Goal: Information Seeking & Learning: Compare options

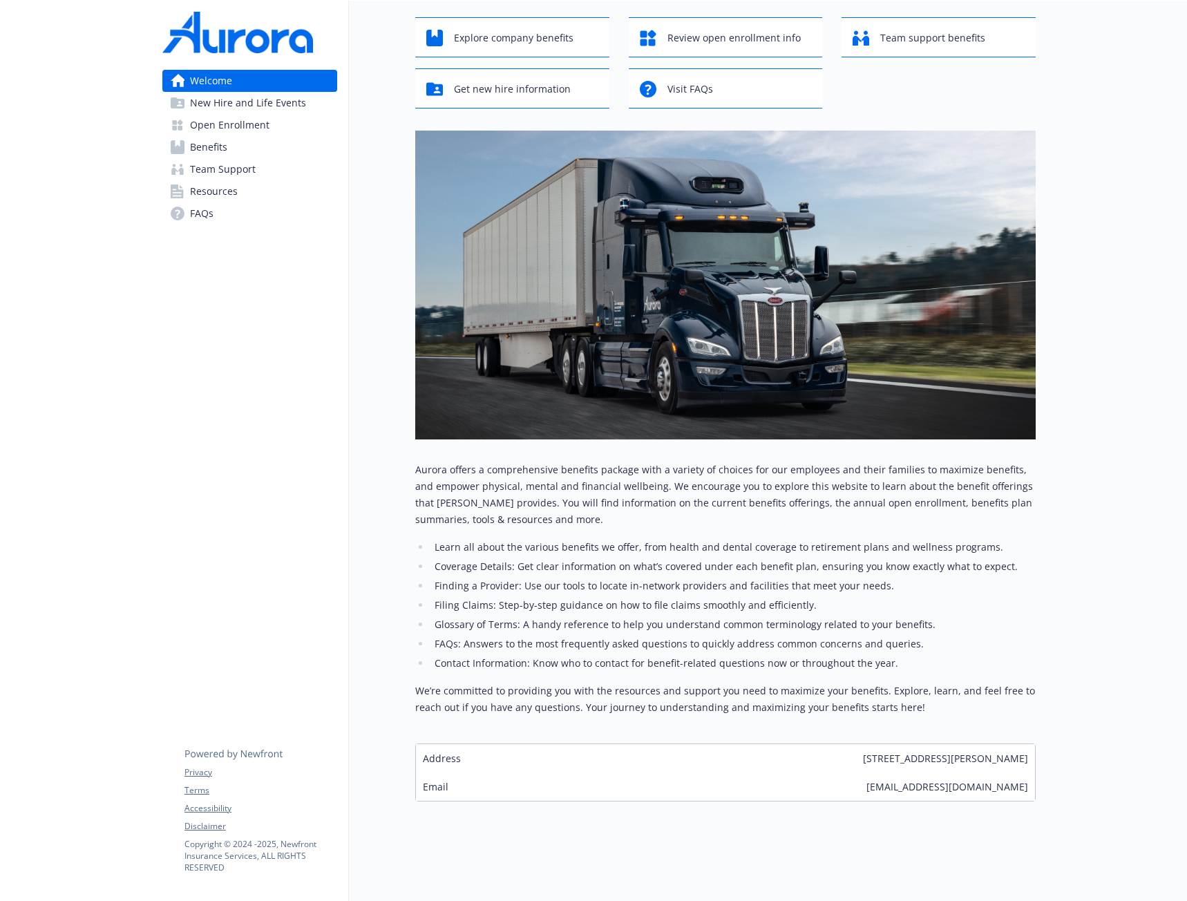
scroll to position [79, 0]
click at [725, 30] on span "Review open enrollment info" at bounding box center [733, 38] width 133 height 26
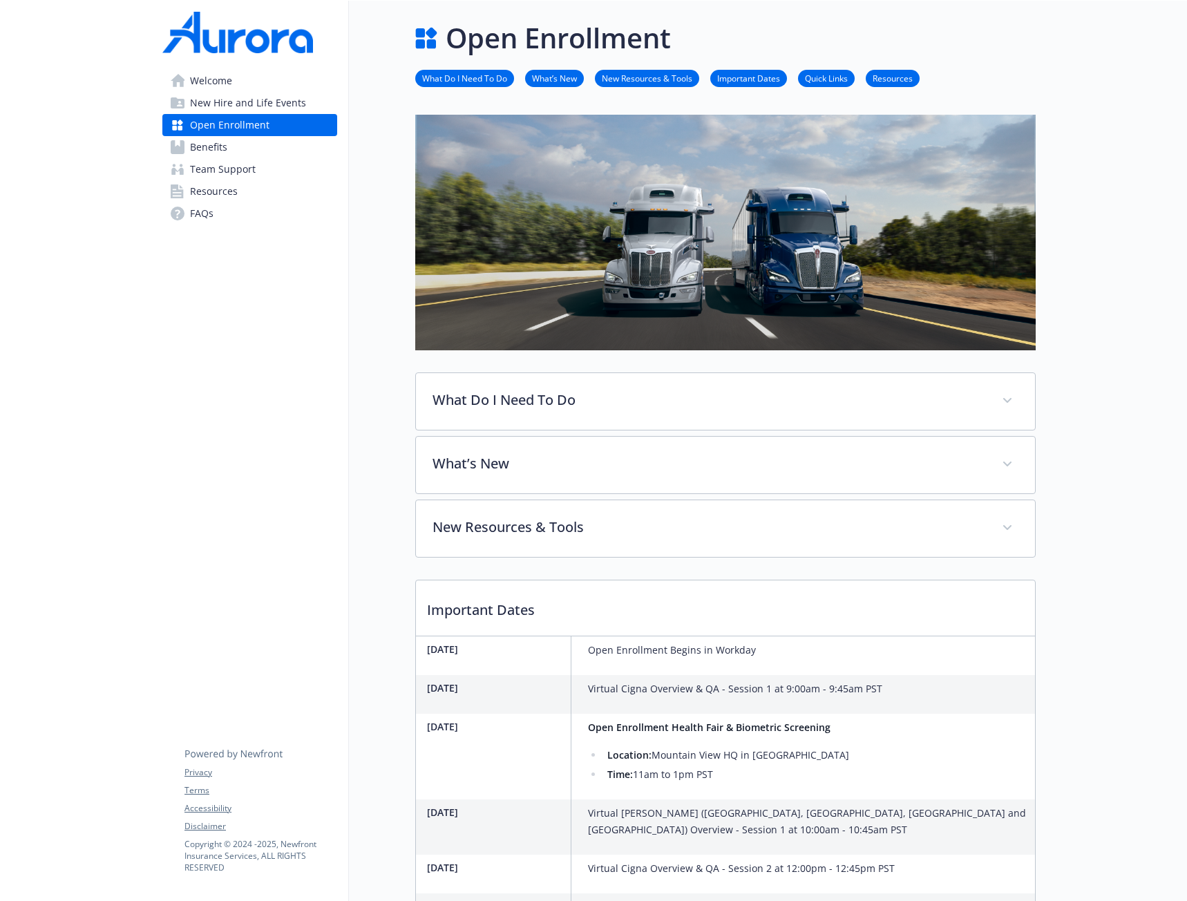
click at [266, 151] on link "Benefits" at bounding box center [249, 147] width 175 height 22
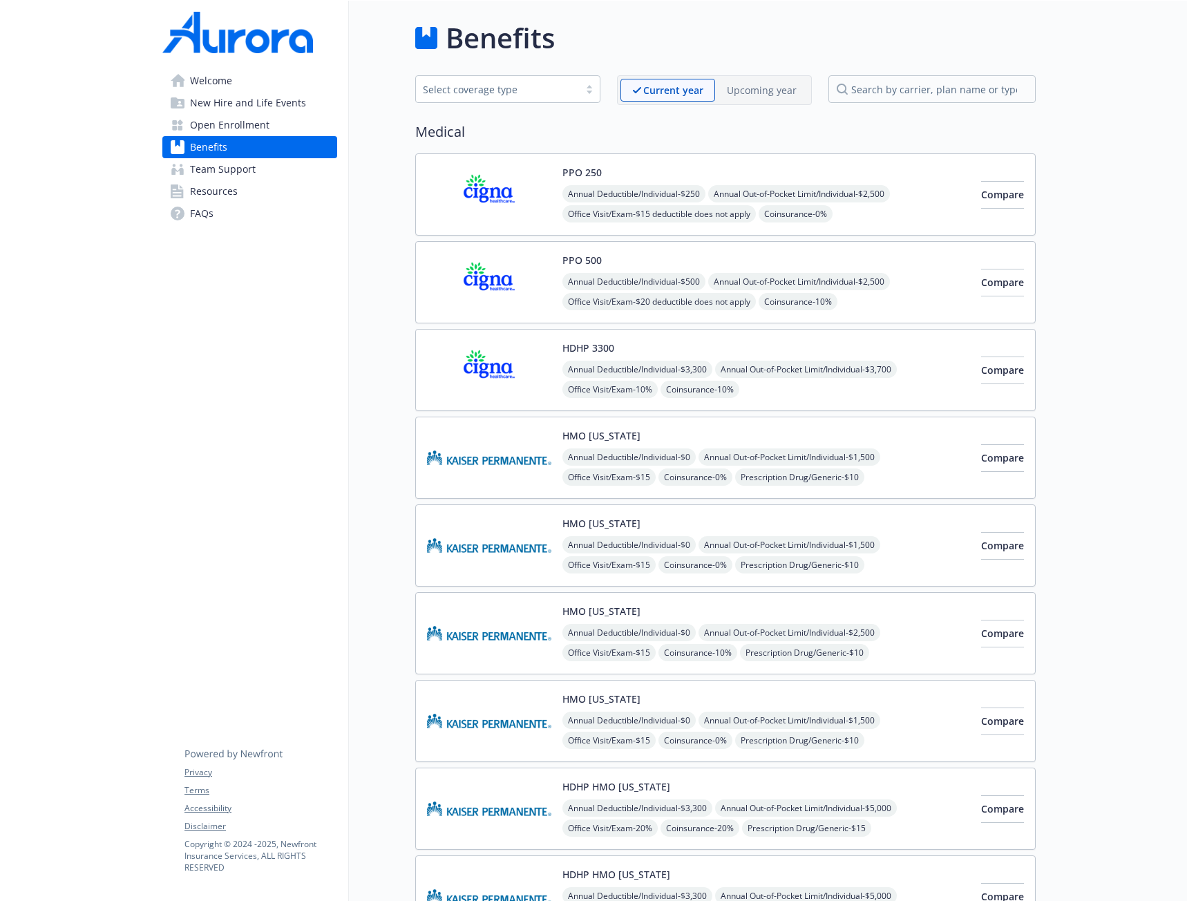
click at [764, 99] on div "Upcoming year" at bounding box center [761, 90] width 93 height 23
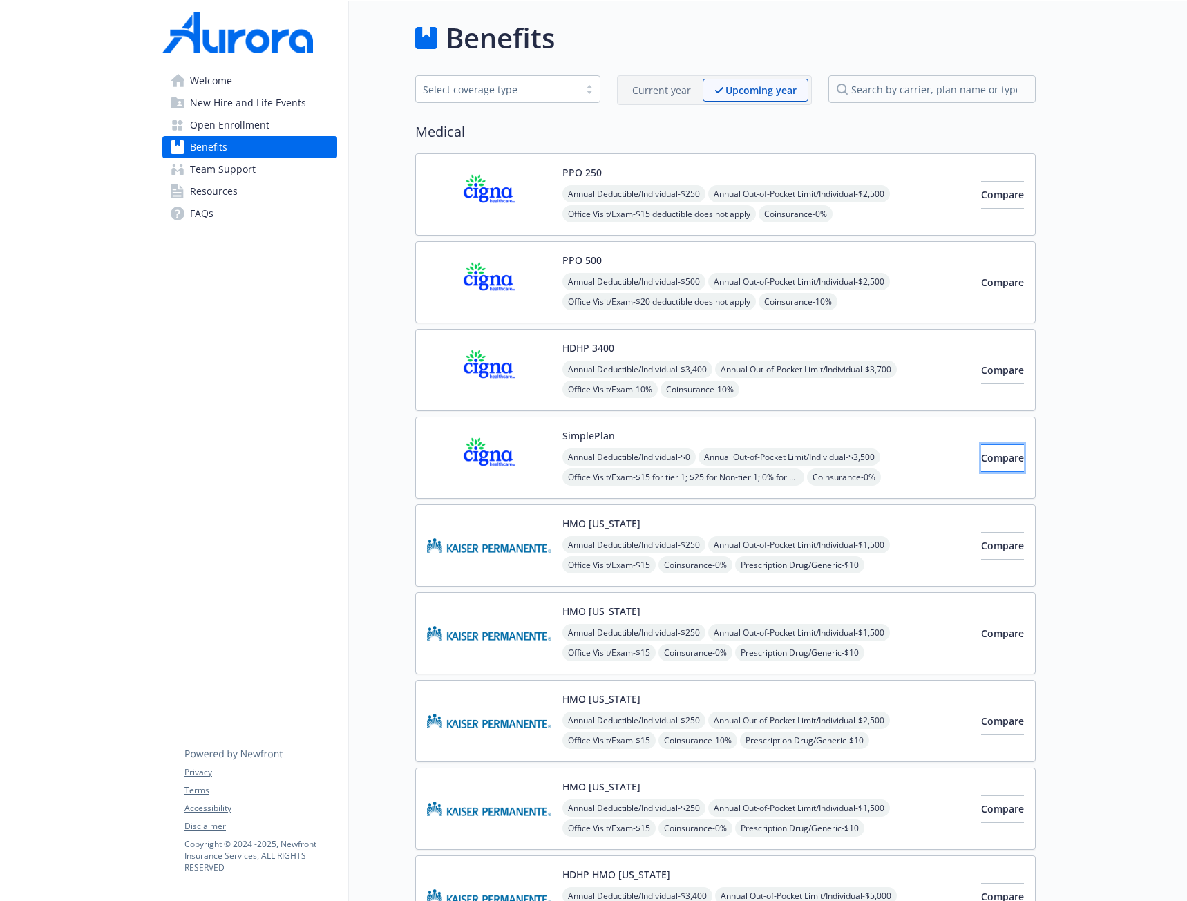
click at [981, 452] on span "Compare" at bounding box center [1002, 457] width 43 height 13
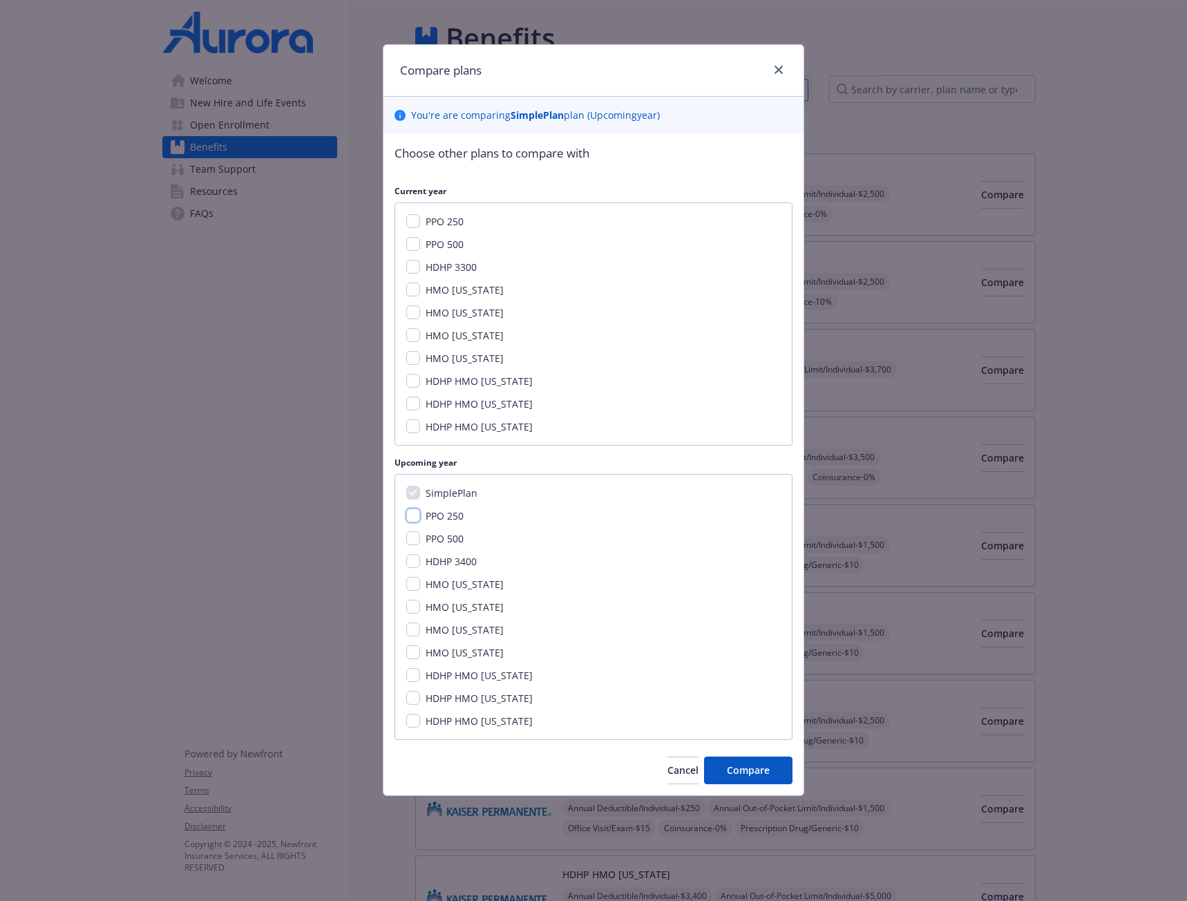
click at [416, 515] on input "PPO 250" at bounding box center [413, 515] width 14 height 14
checkbox input "true"
click at [736, 770] on span "Compare" at bounding box center [748, 769] width 43 height 13
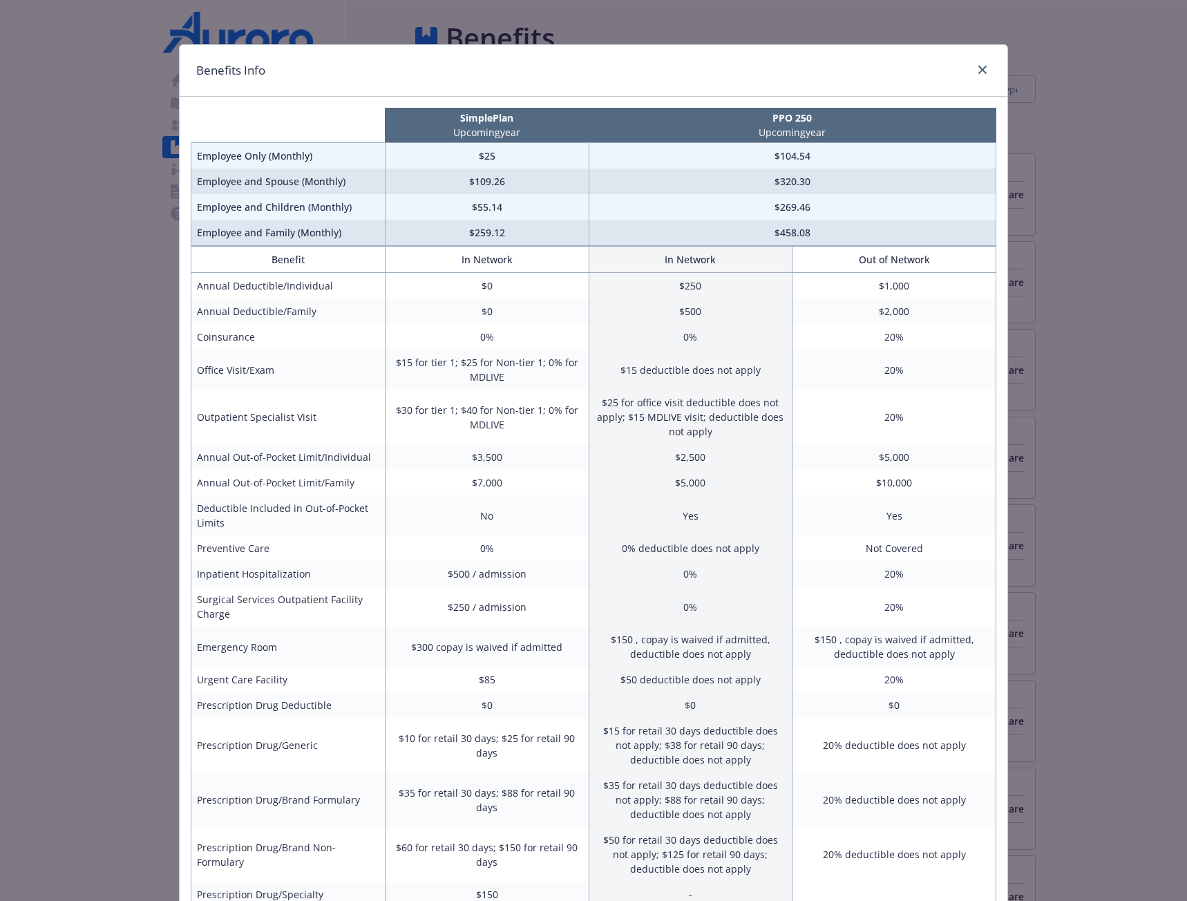
scroll to position [69, 0]
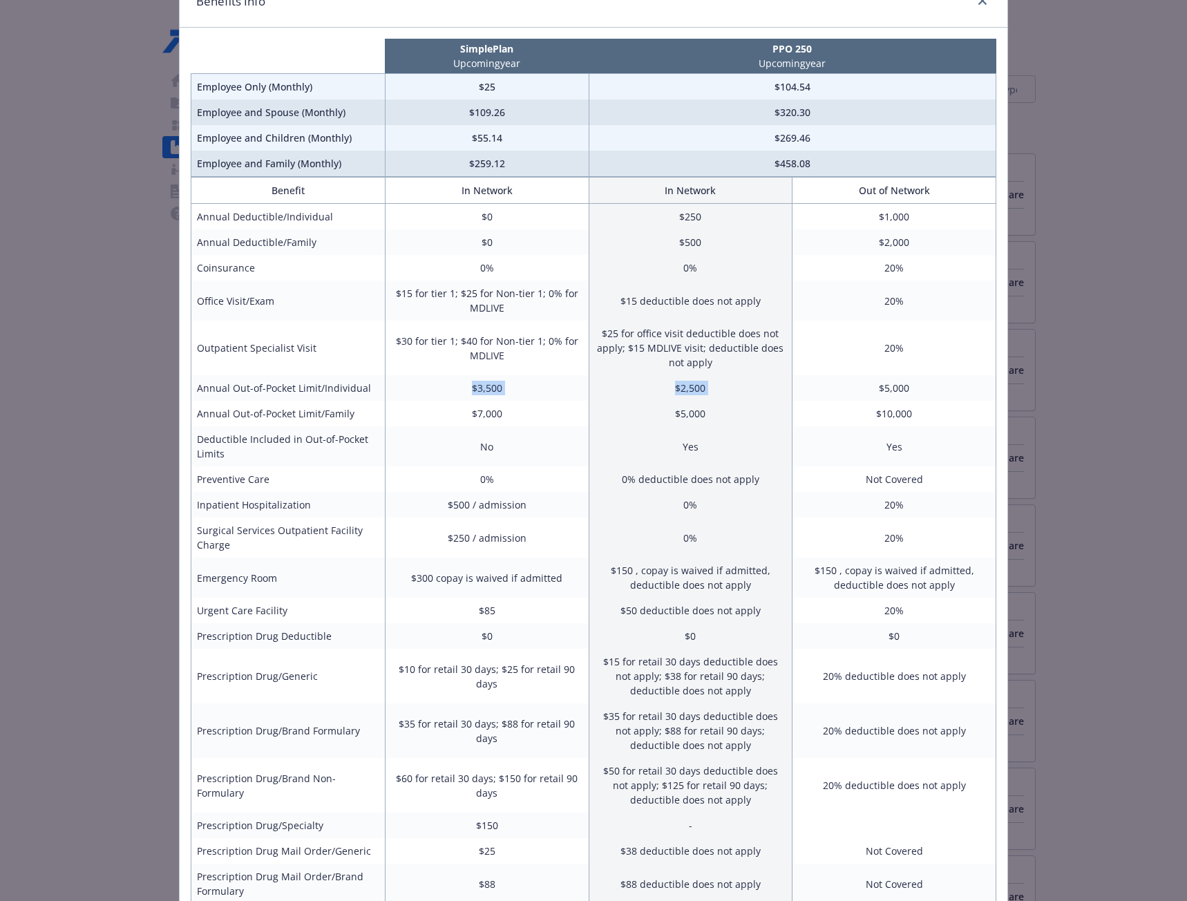
drag, startPoint x: 406, startPoint y: 384, endPoint x: 798, endPoint y: 392, distance: 391.7
click at [798, 392] on tr "Annual Out-of-Pocket Limit/Individual $3,500 $2,500 $5,000" at bounding box center [593, 388] width 805 height 26
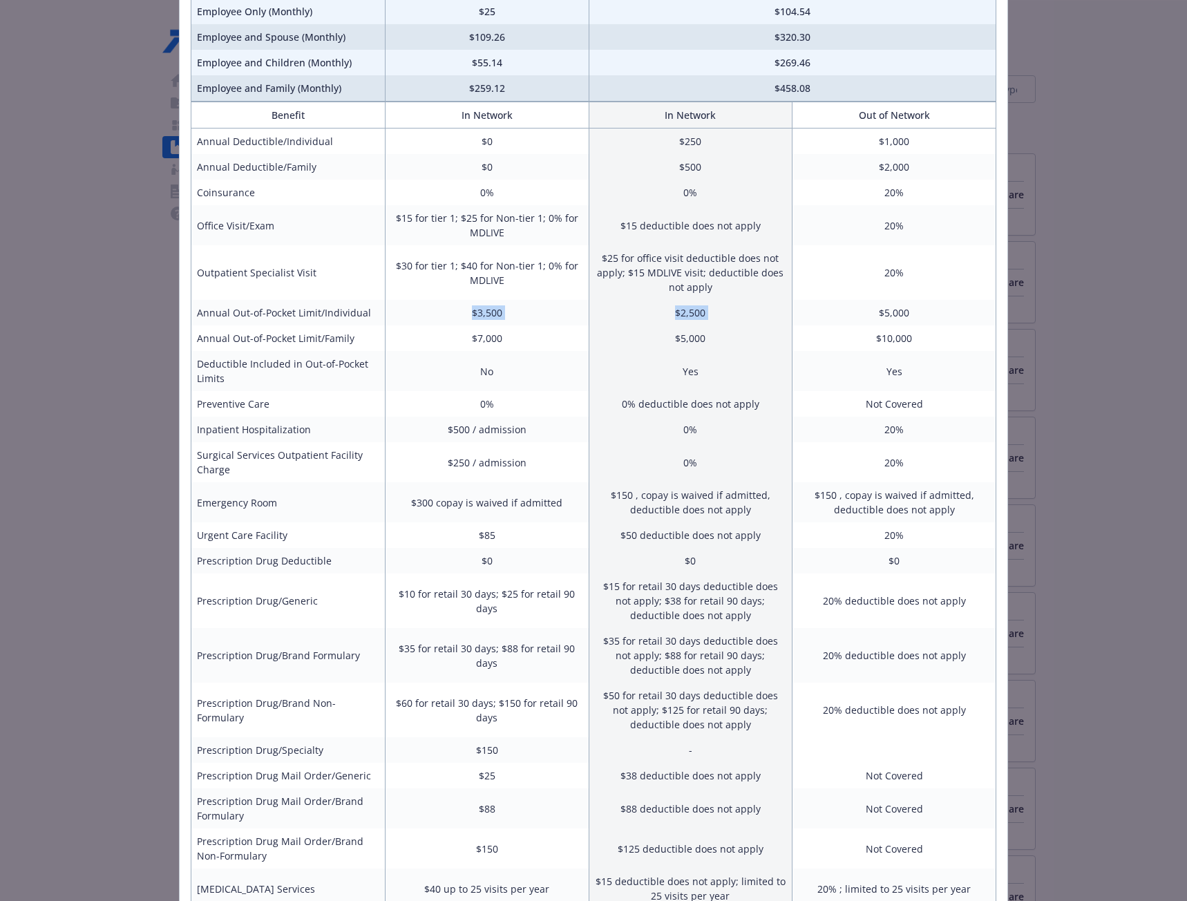
scroll to position [0, 0]
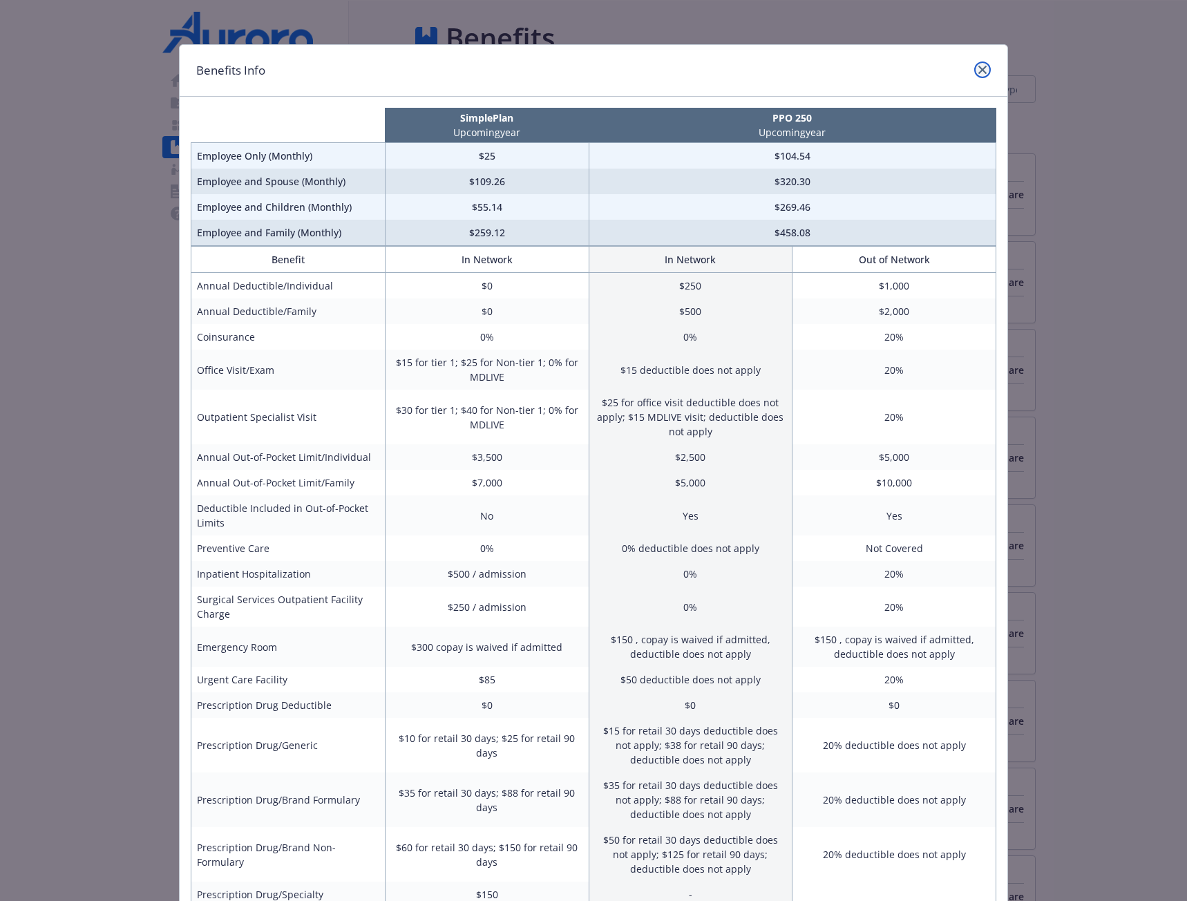
click at [982, 74] on link "close" at bounding box center [982, 69] width 17 height 17
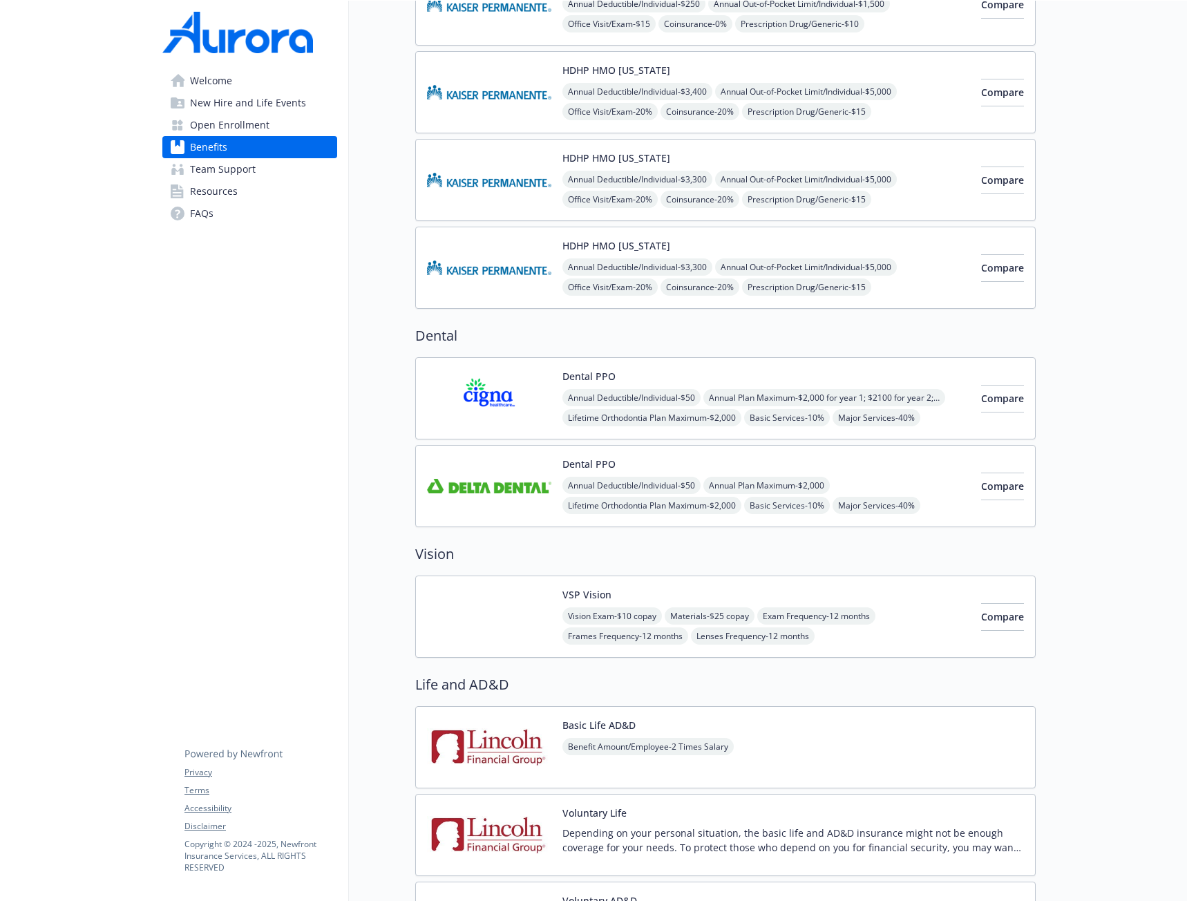
scroll to position [829, 0]
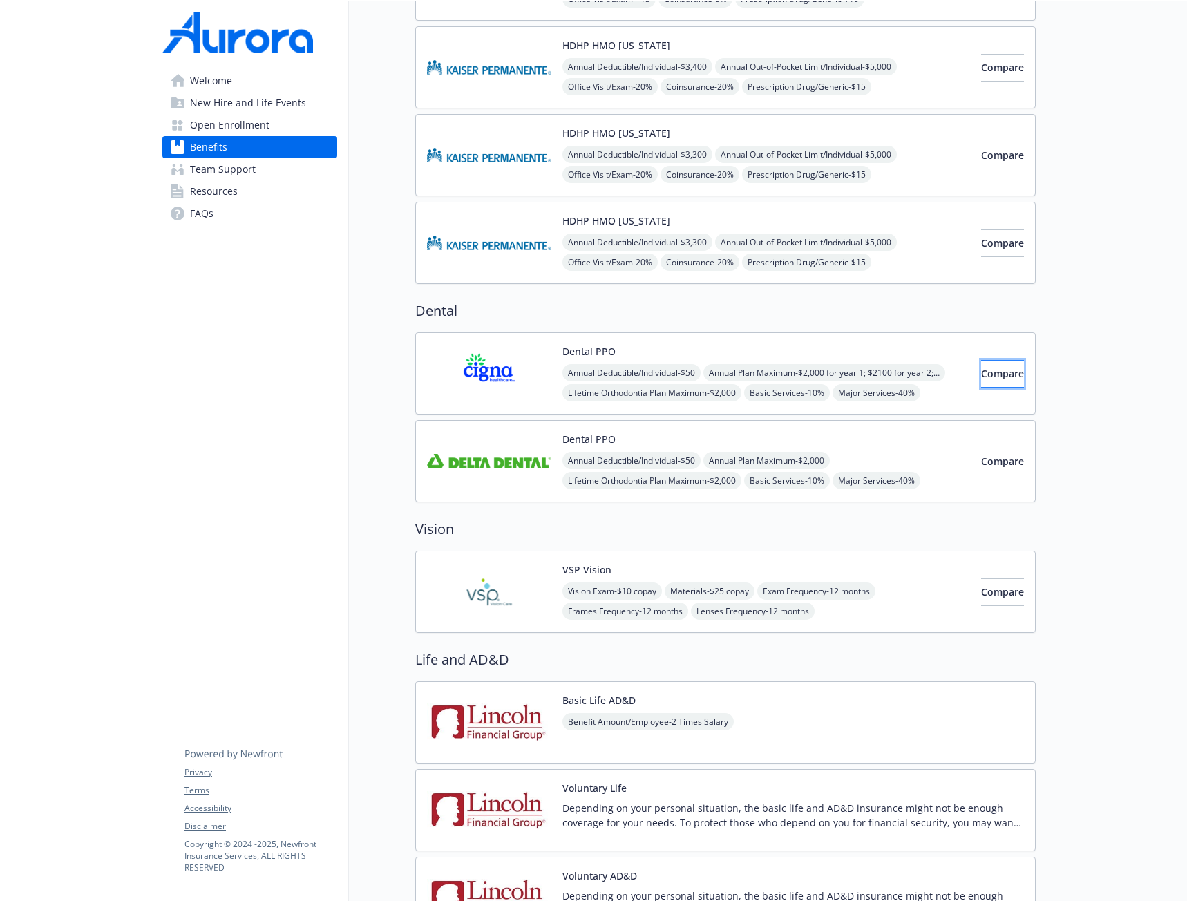
click at [981, 376] on span "Compare" at bounding box center [1002, 373] width 43 height 13
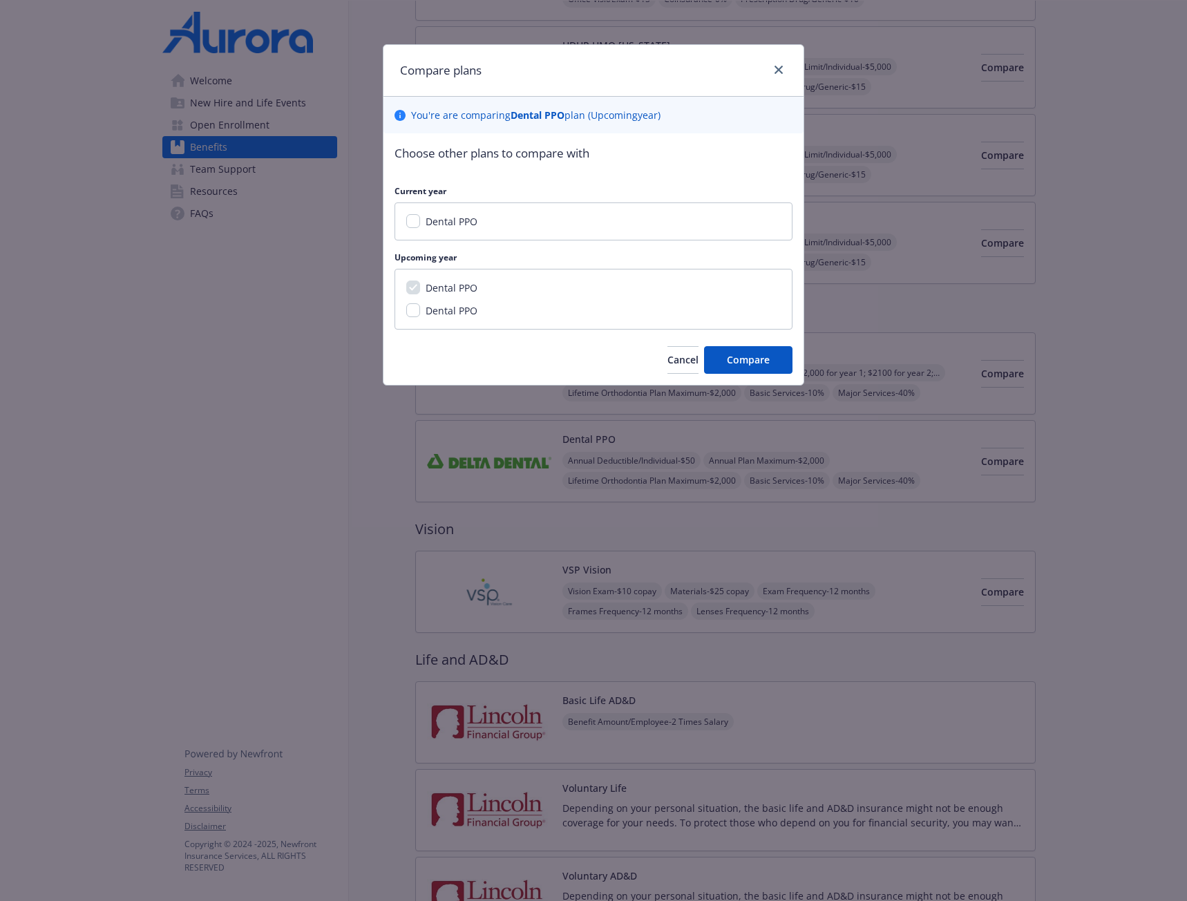
click at [423, 220] on div "Dental PPO" at bounding box center [450, 221] width 60 height 15
click at [448, 307] on span "Dental PPO" at bounding box center [451, 310] width 52 height 13
click at [420, 307] on input "Dental PPO" at bounding box center [413, 310] width 14 height 14
checkbox input "true"
click at [761, 364] on span "Compare" at bounding box center [748, 359] width 43 height 13
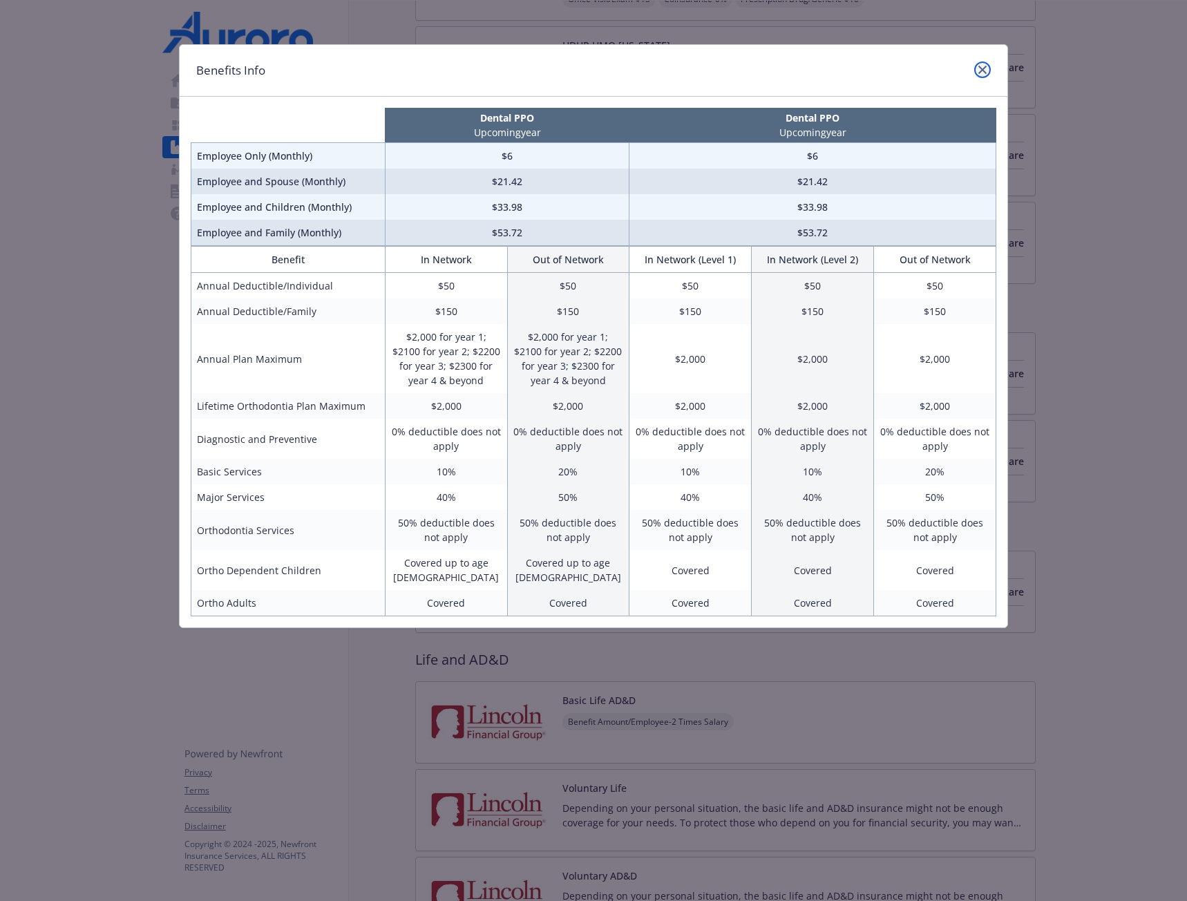
click at [988, 73] on link "close" at bounding box center [982, 69] width 17 height 17
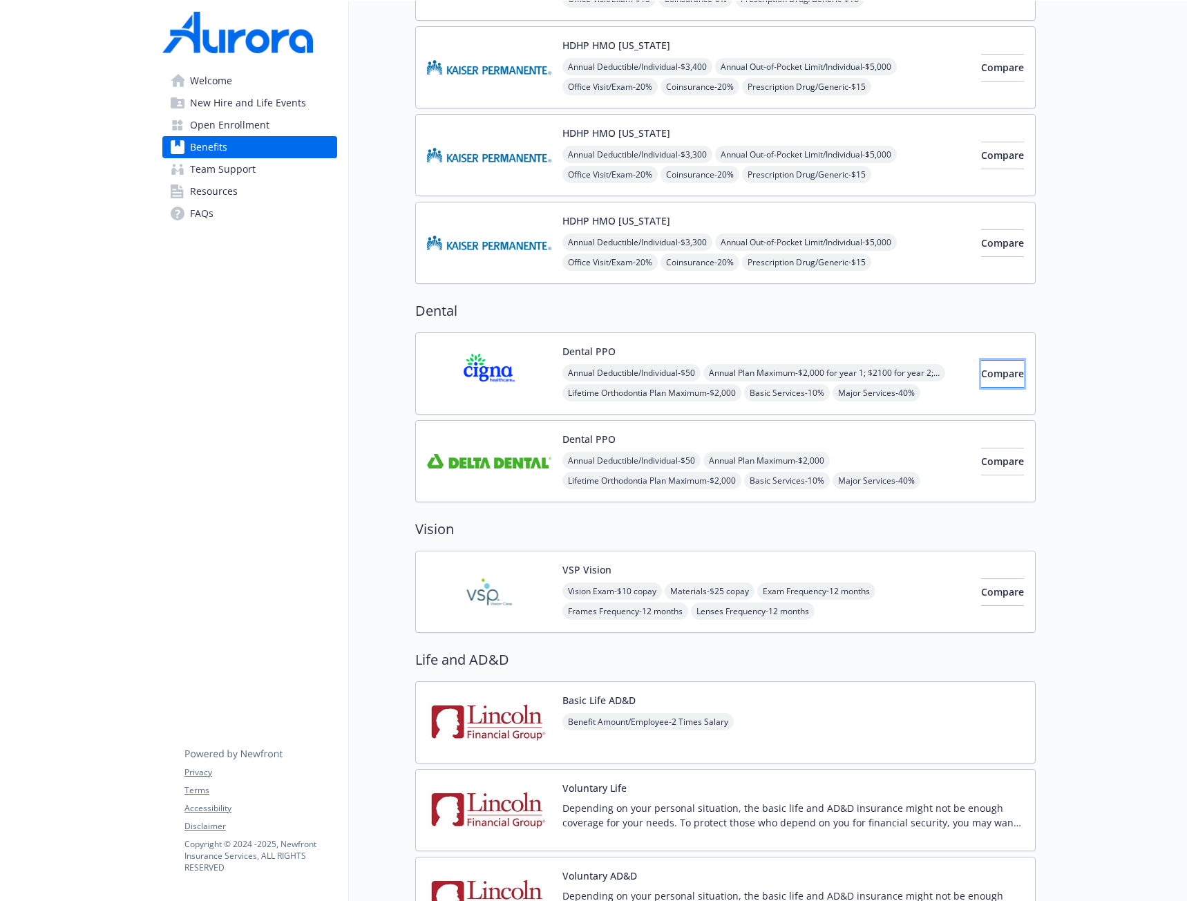
click at [981, 373] on span "Compare" at bounding box center [1002, 373] width 43 height 13
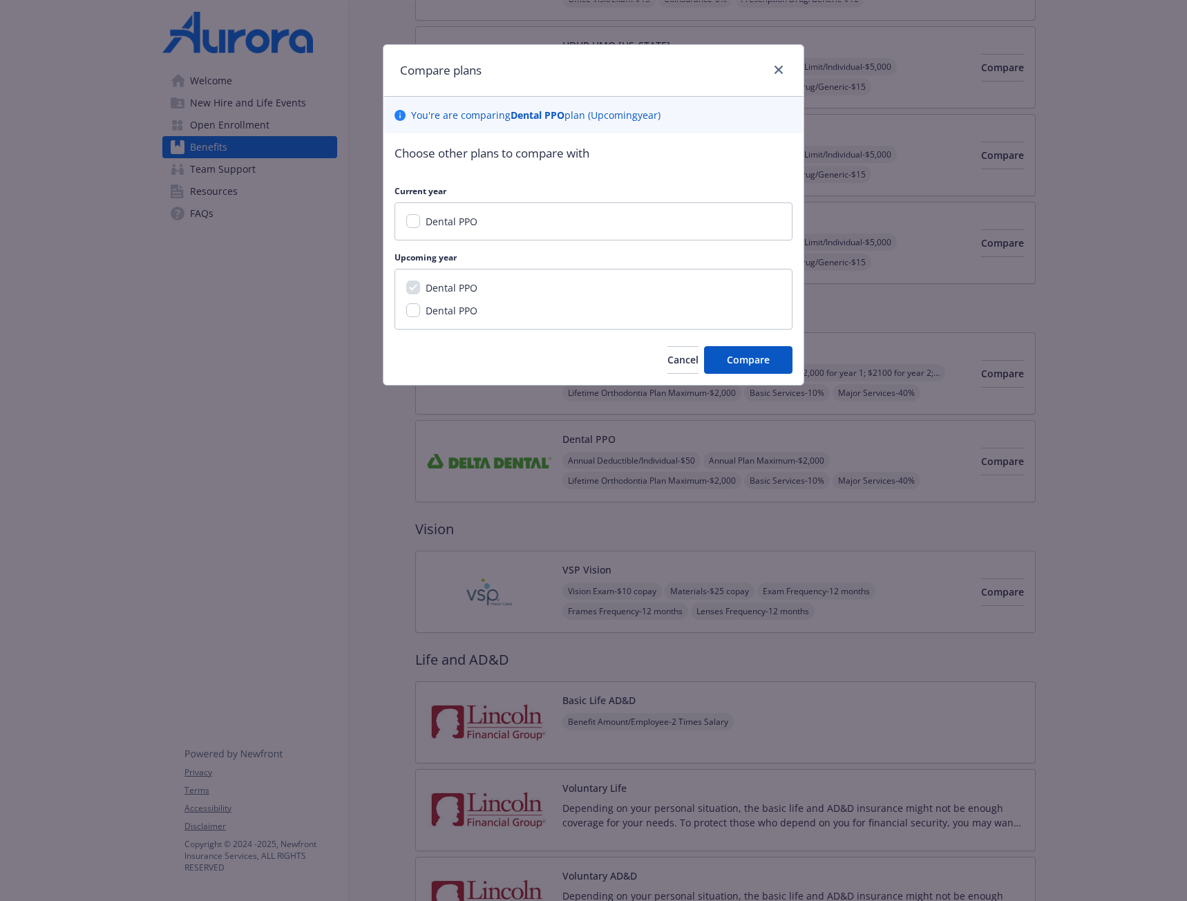
click at [446, 314] on span "Dental PPO" at bounding box center [451, 310] width 52 height 13
click at [420, 314] on input "Dental PPO" at bounding box center [413, 310] width 14 height 14
checkbox input "true"
click at [785, 361] on button "Compare" at bounding box center [748, 360] width 88 height 28
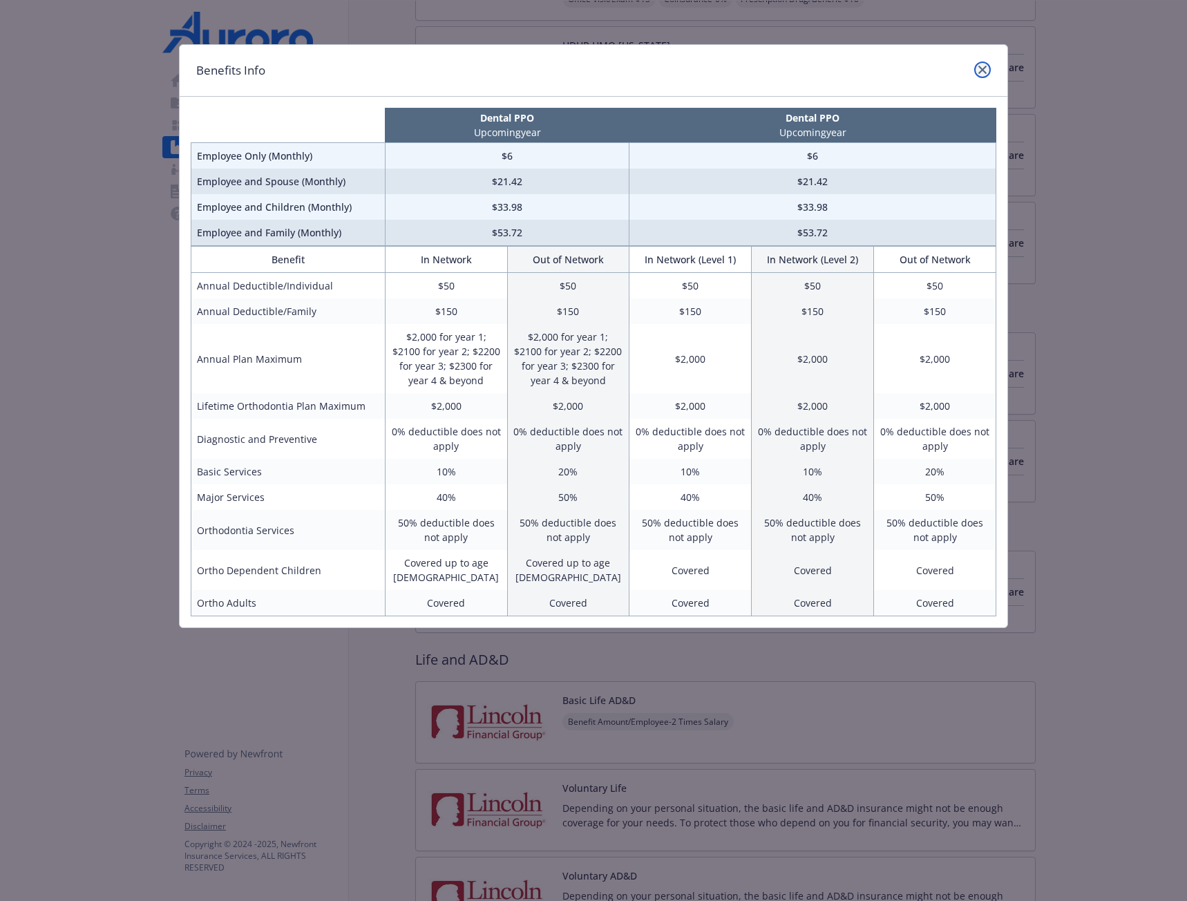
click at [985, 70] on icon "close" at bounding box center [982, 70] width 8 height 8
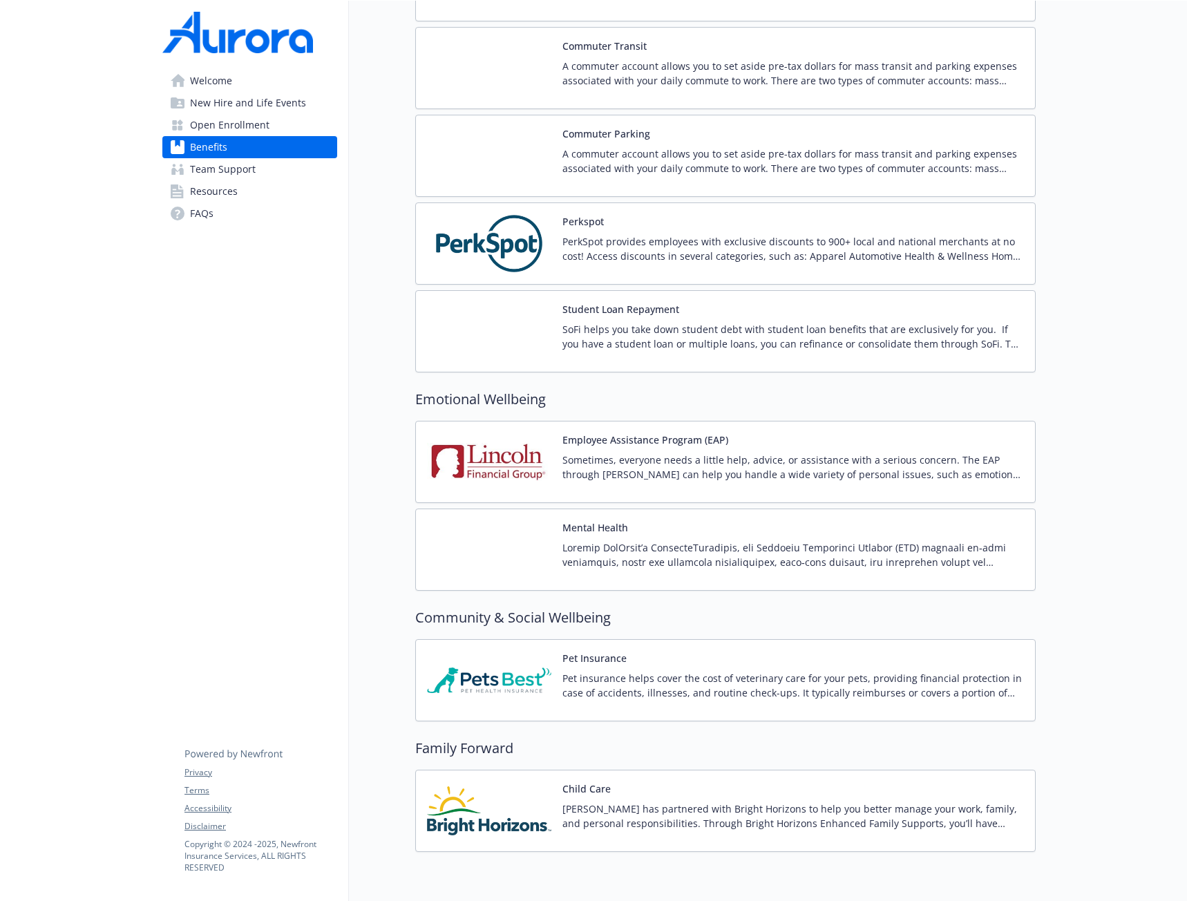
scroll to position [3031, 0]
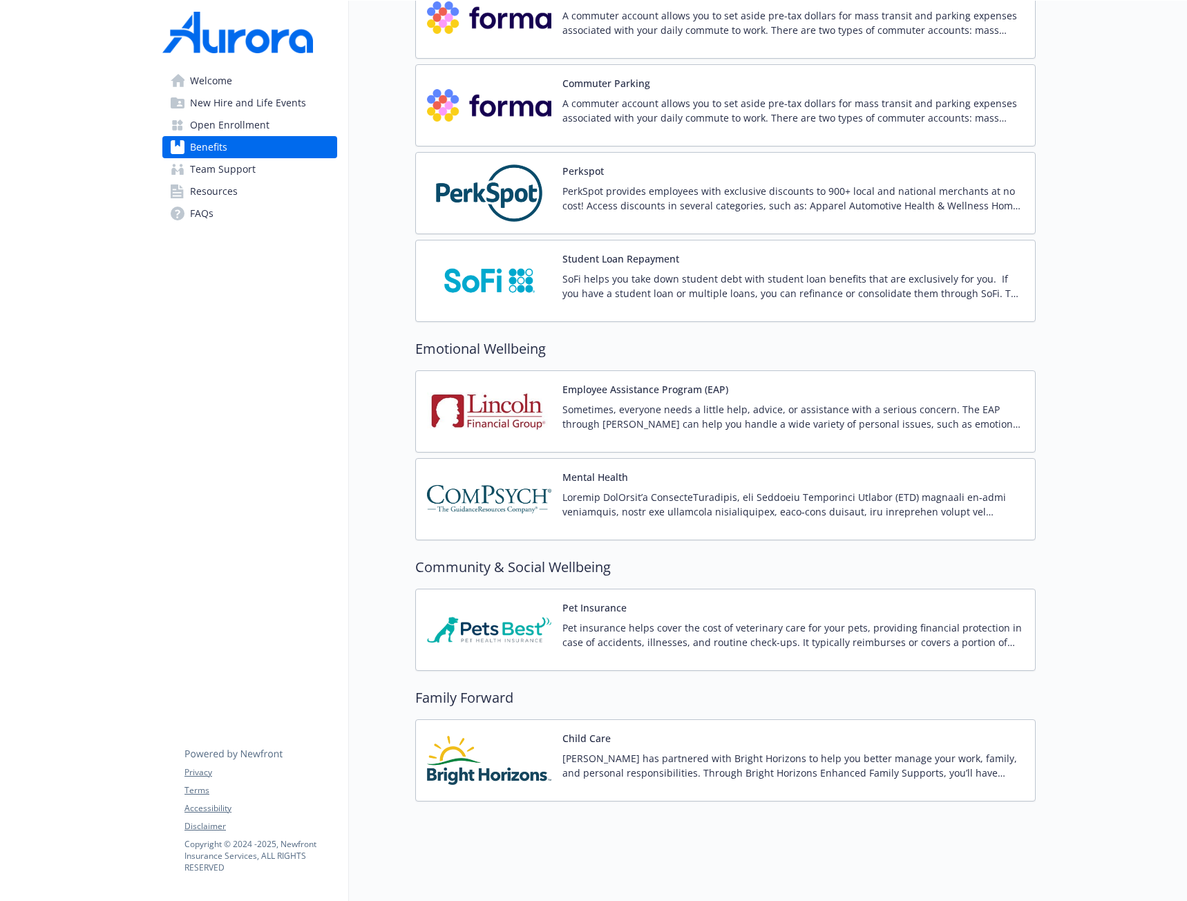
click at [245, 124] on span "Open Enrollment" at bounding box center [229, 125] width 79 height 22
